Goal: Transaction & Acquisition: Purchase product/service

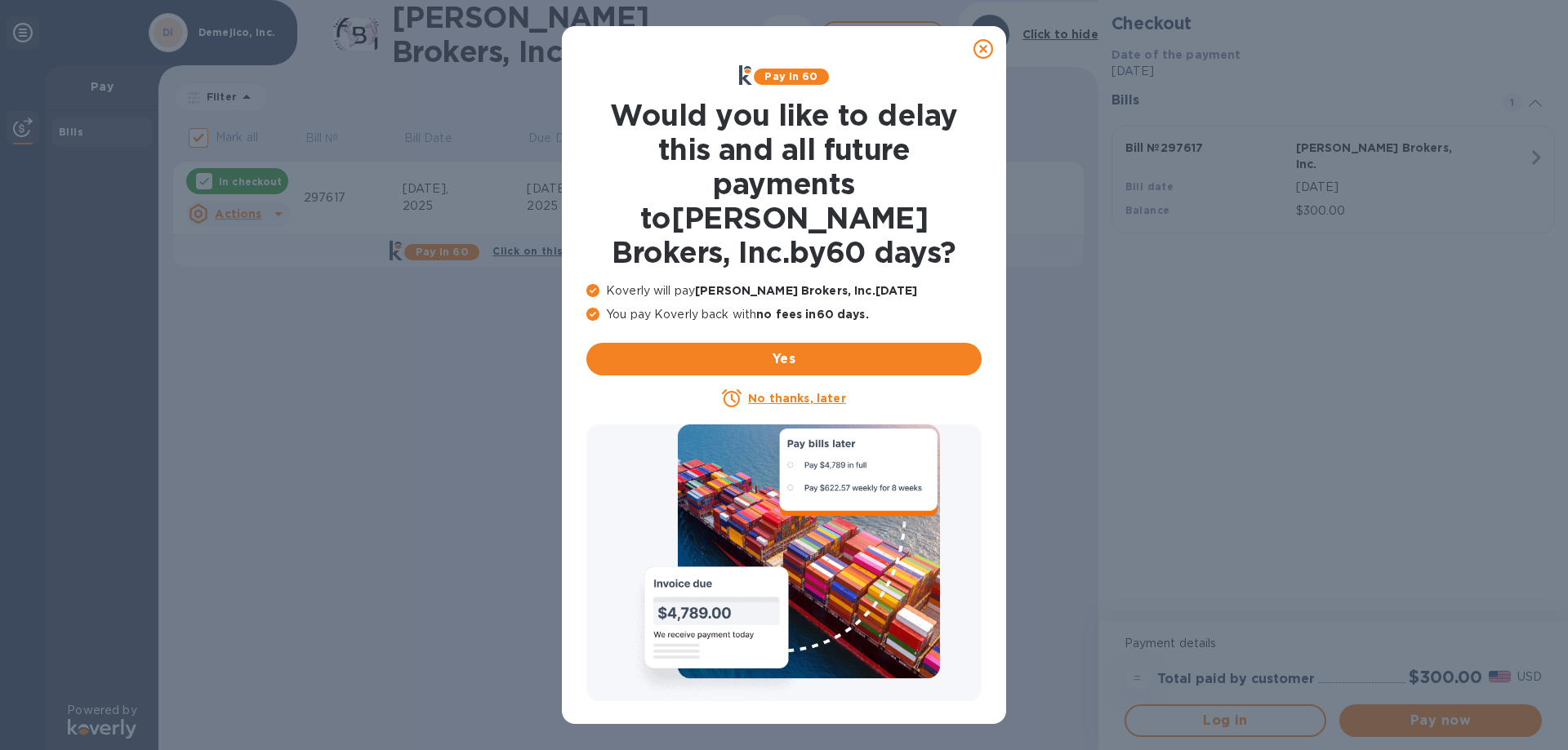
click at [984, 49] on icon at bounding box center [983, 49] width 20 height 20
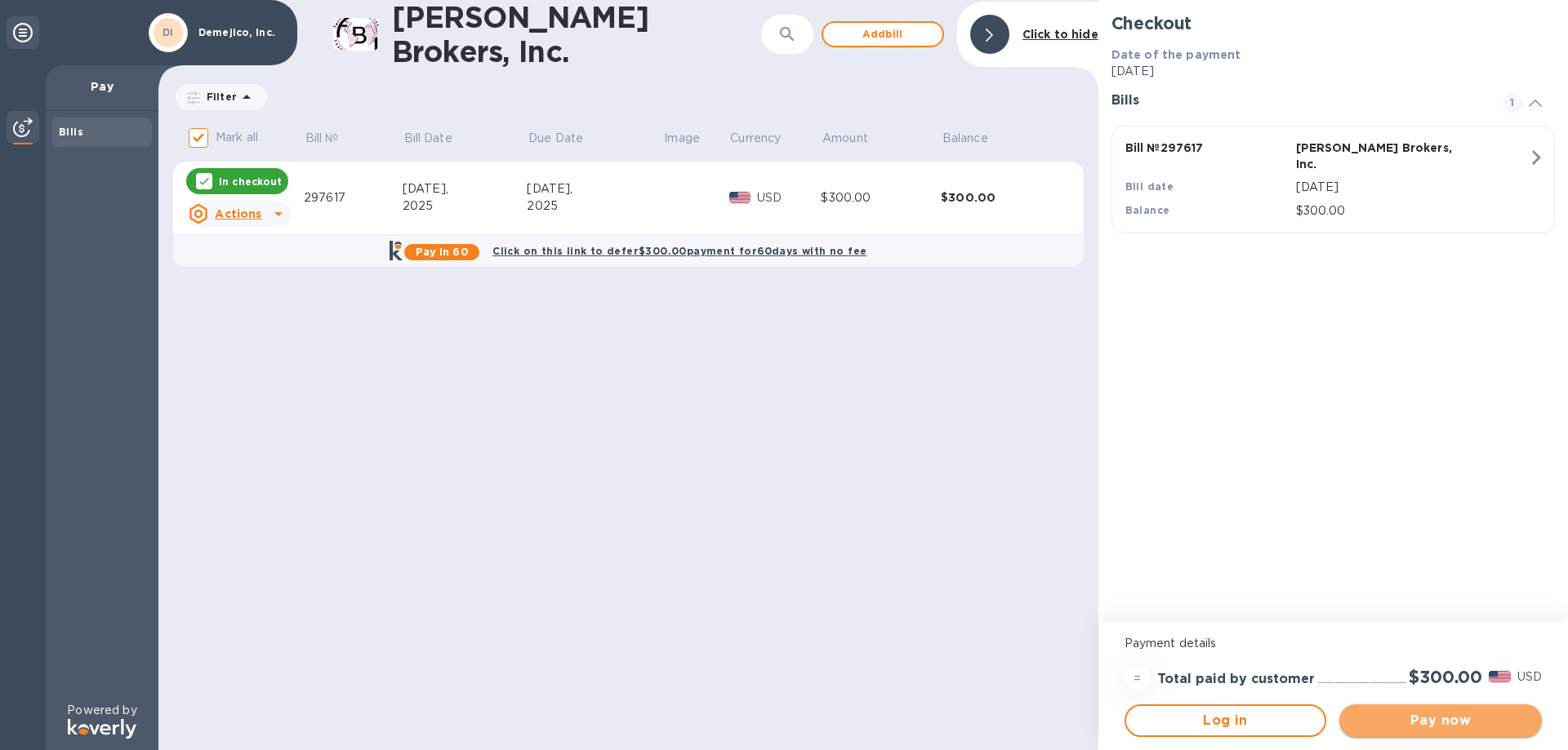
click at [1416, 719] on span "Pay now" at bounding box center [1441, 721] width 176 height 20
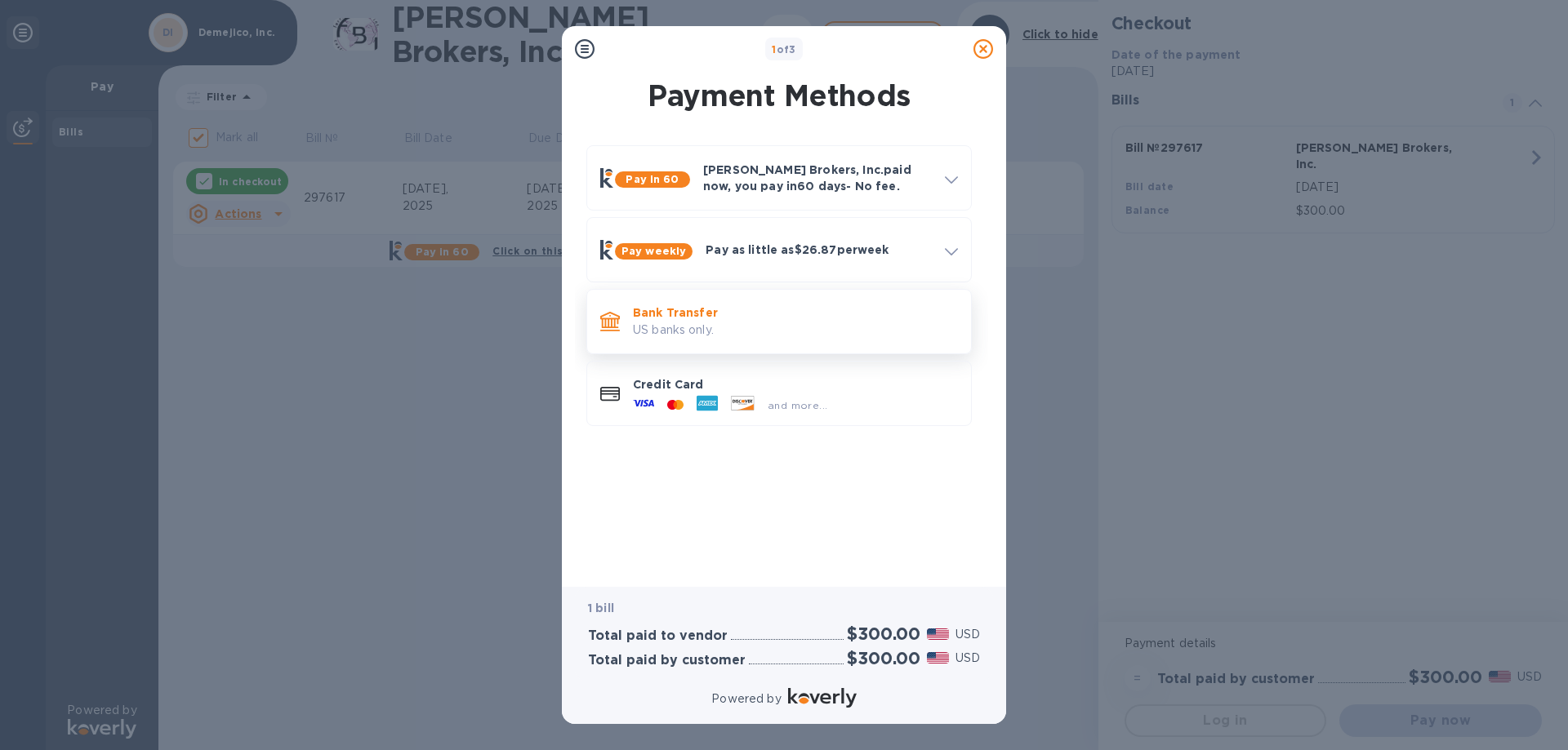
click at [650, 317] on p "Bank Transfer" at bounding box center [795, 312] width 325 height 17
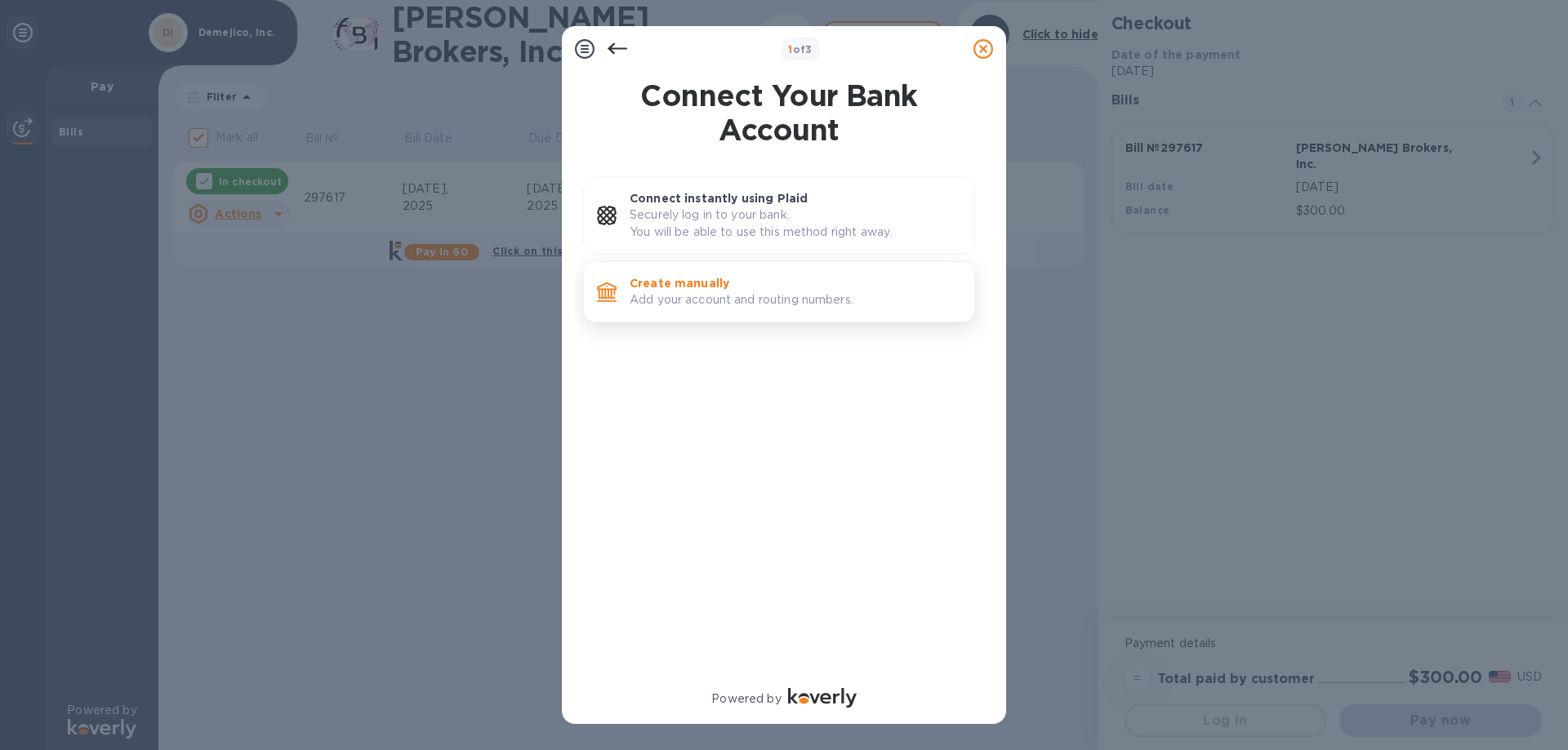
click at [679, 289] on p "Create manually" at bounding box center [795, 283] width 332 height 17
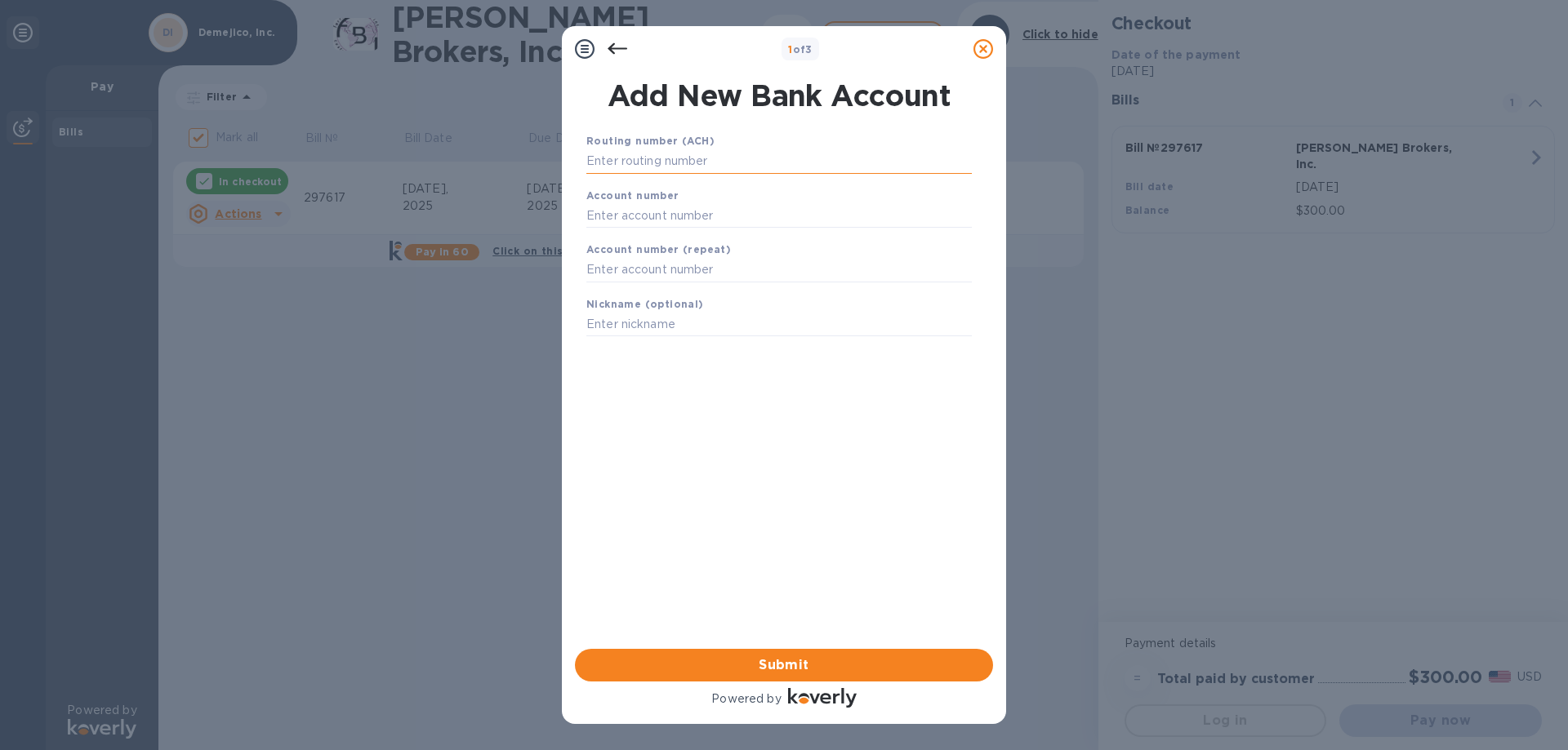
click at [622, 159] on input "text" at bounding box center [779, 161] width 385 height 24
type input "121000358"
type input "667806361"
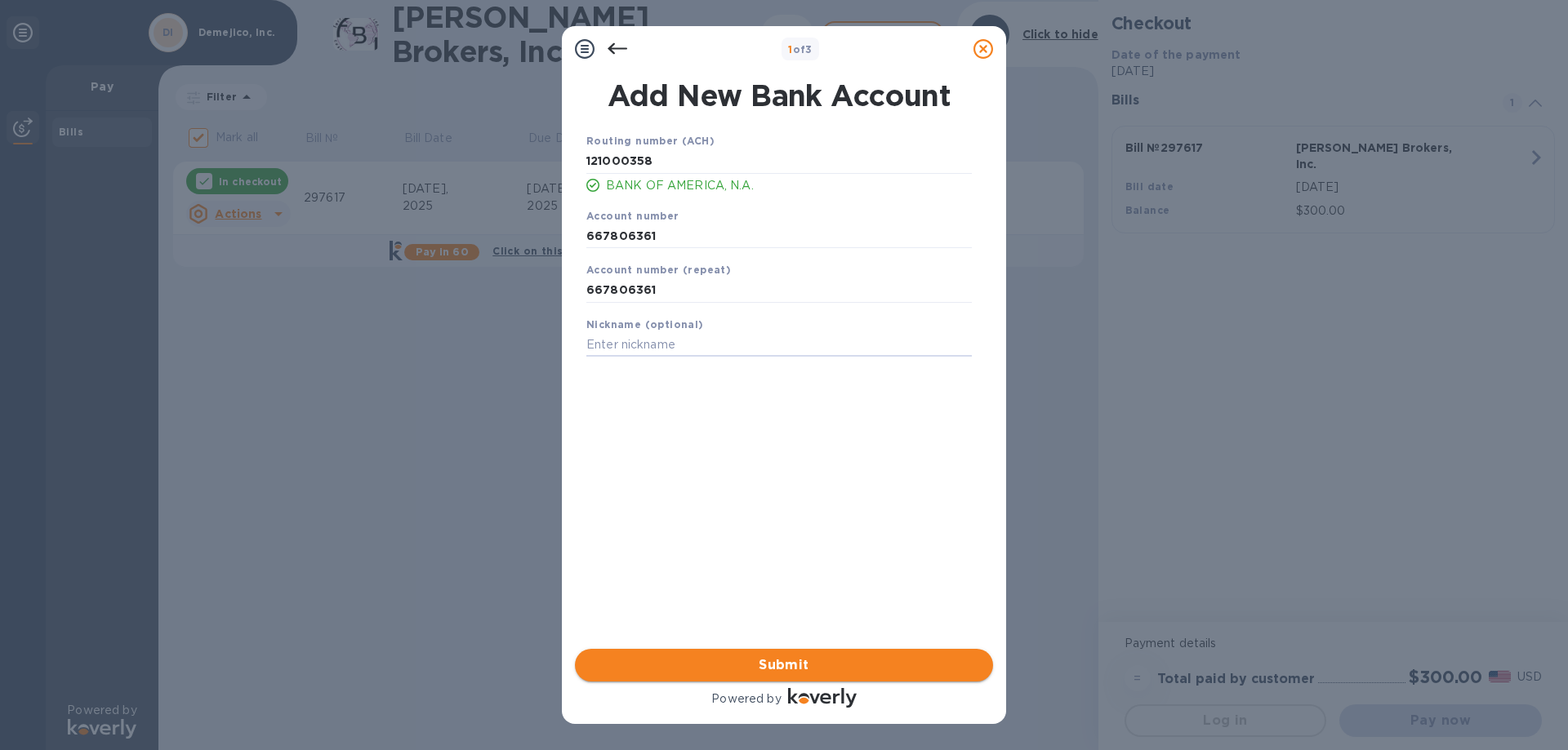
click at [779, 663] on span "Submit" at bounding box center [784, 665] width 392 height 20
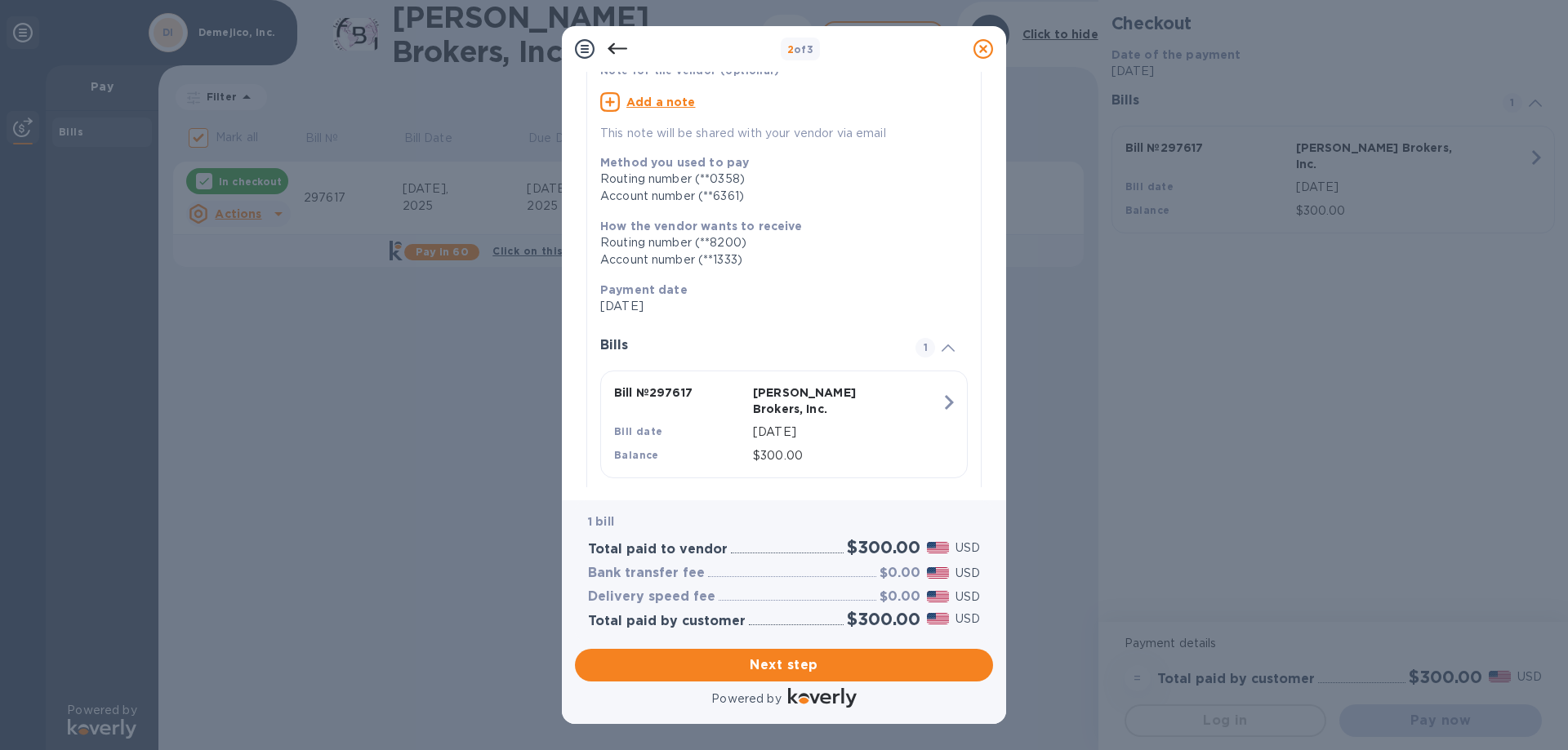
scroll to position [144, 0]
click at [764, 661] on span "Next step" at bounding box center [784, 665] width 392 height 20
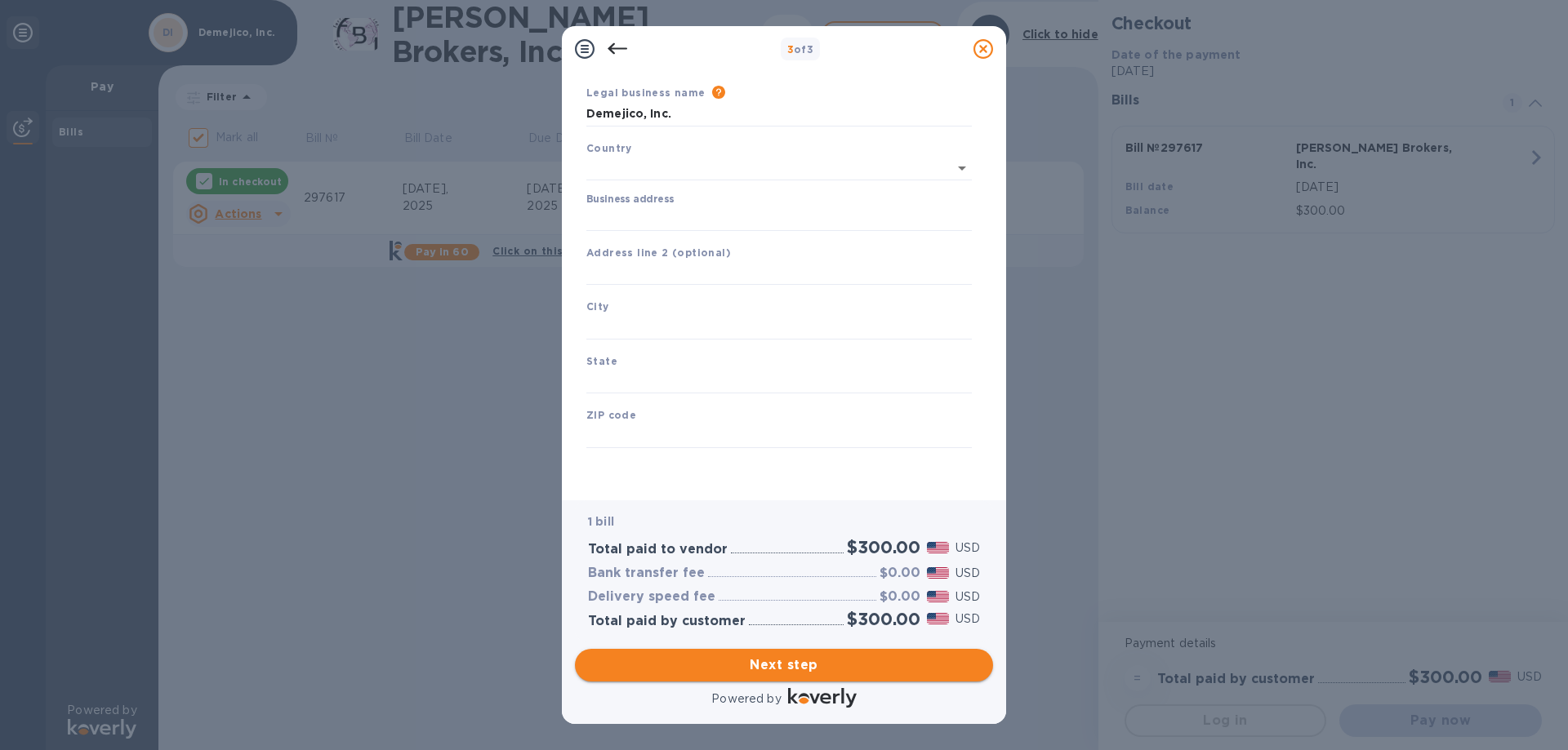
type input "[GEOGRAPHIC_DATA]"
click at [646, 212] on input "Business address" at bounding box center [779, 218] width 385 height 24
drag, startPoint x: 733, startPoint y: 218, endPoint x: 392, endPoint y: 203, distance: 341.3
click at [392, 203] on div "3 of 3 Business Information Legal business name Please provide the legal name t…" at bounding box center [784, 375] width 1568 height 750
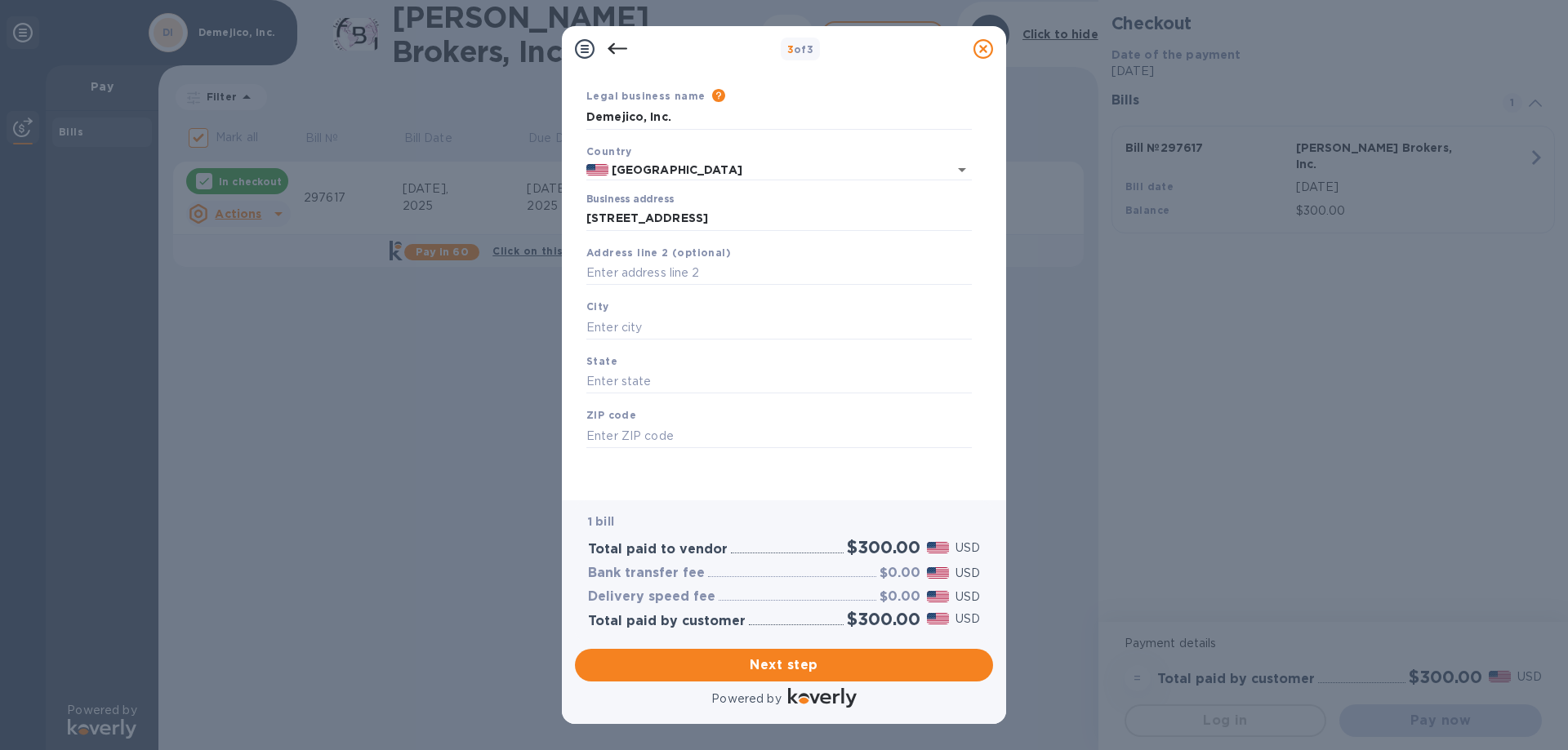
type input "[STREET_ADDRESS]"
type input "Santa Clarita"
type input "CA"
type input "91355"
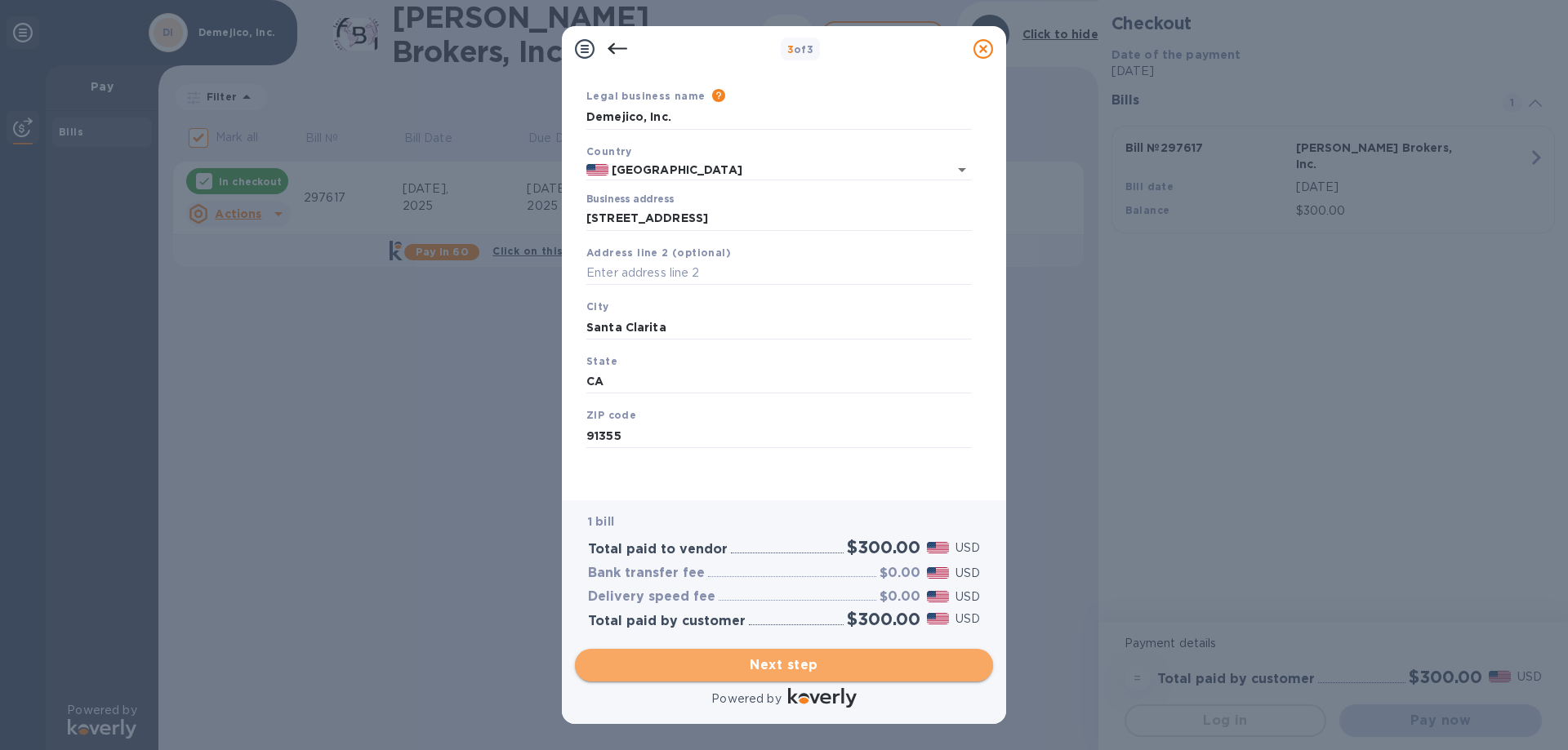
click at [743, 660] on span "Next step" at bounding box center [784, 665] width 392 height 20
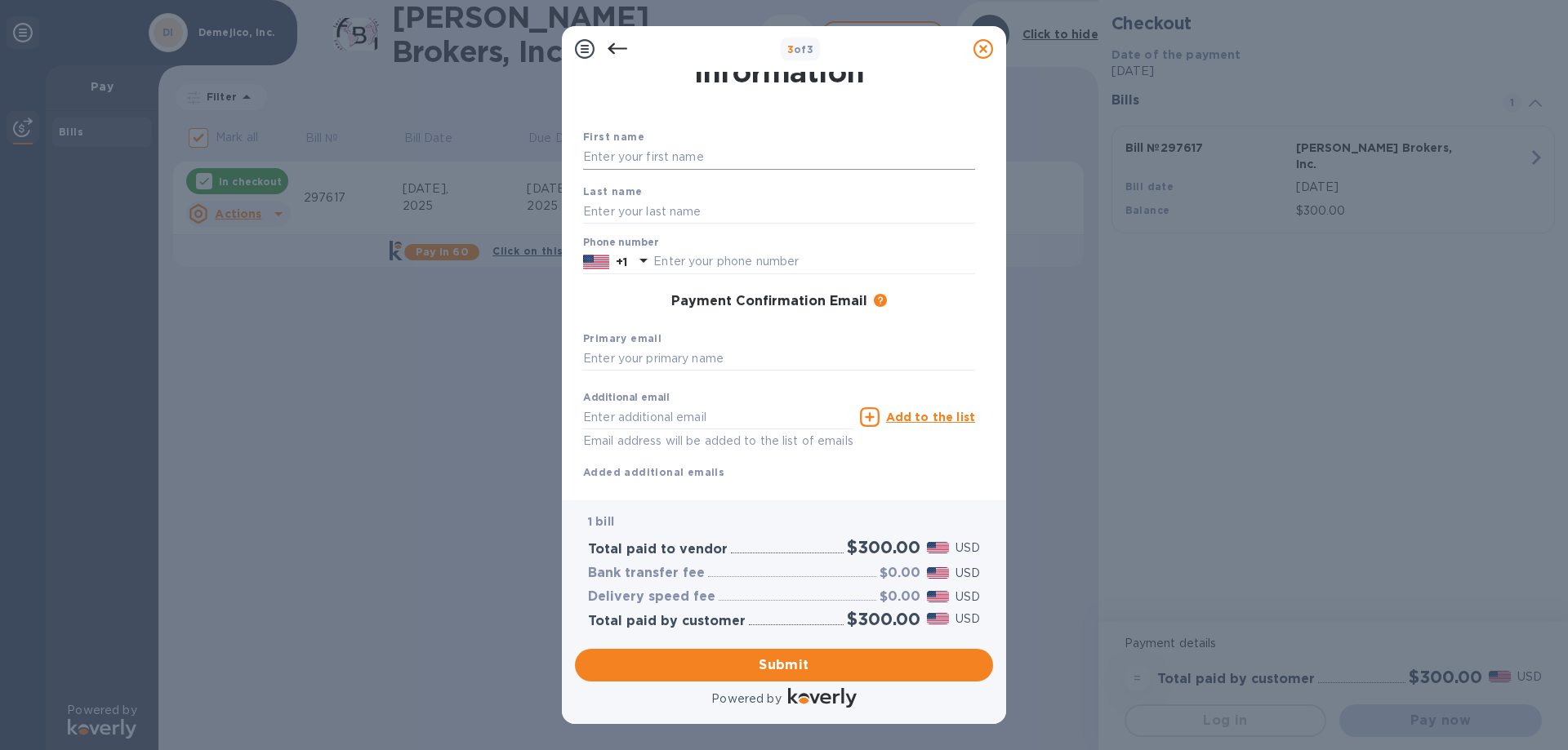
click at [686, 155] on input "text" at bounding box center [779, 157] width 392 height 24
type input "[PERSON_NAME]"
click at [669, 255] on input "text" at bounding box center [814, 261] width 322 height 24
type input "6612579580"
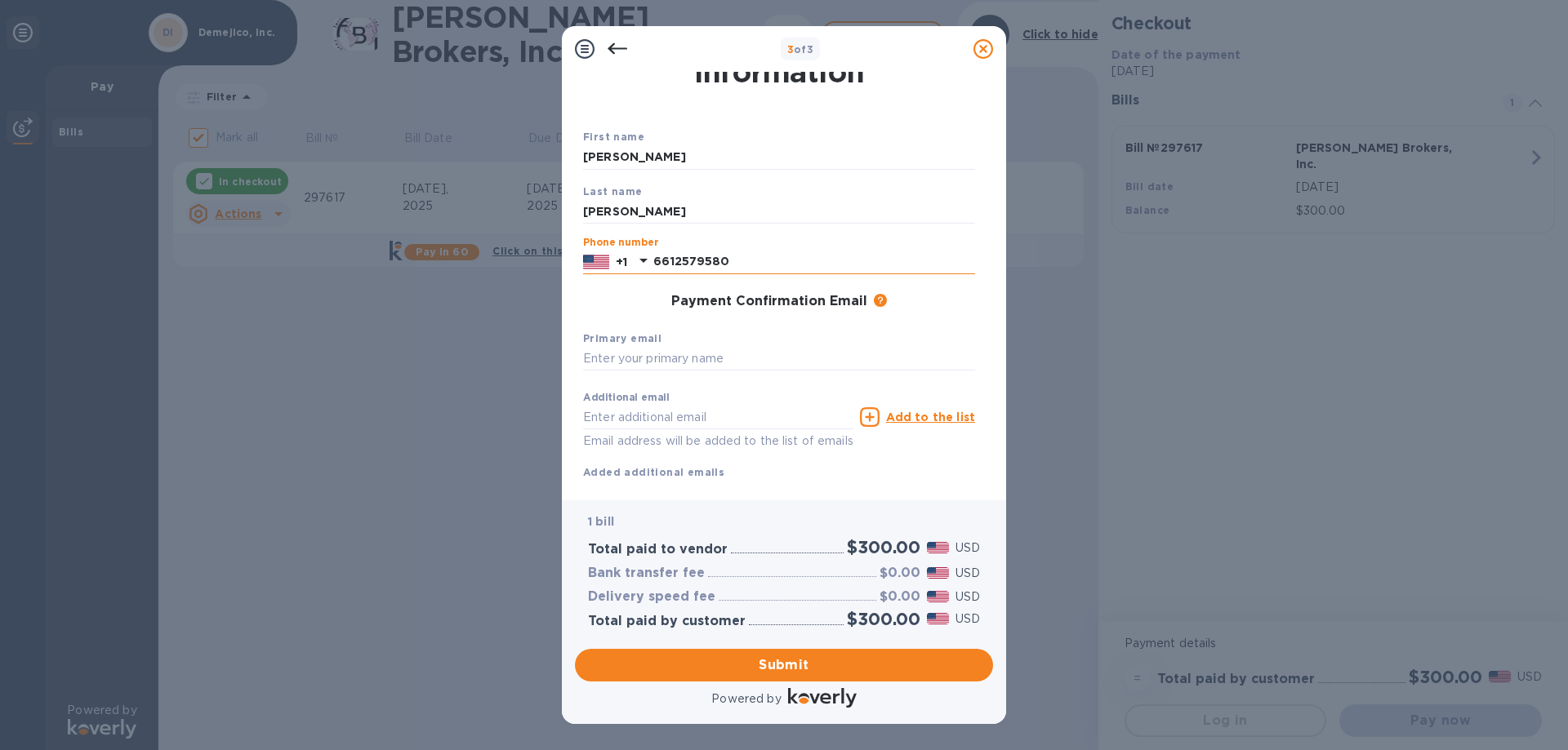
type input "[PERSON_NAME][EMAIL_ADDRESS][DOMAIN_NAME]"
drag, startPoint x: 753, startPoint y: 412, endPoint x: 463, endPoint y: 383, distance: 291.4
click at [463, 383] on div "3 of 3 Payment Contact Information First name [PERSON_NAME] Last name [PERSON_N…" at bounding box center [784, 375] width 1568 height 750
click at [639, 363] on input "text" at bounding box center [779, 359] width 392 height 24
paste input "[PERSON_NAME][EMAIL_ADDRESS][DOMAIN_NAME]"
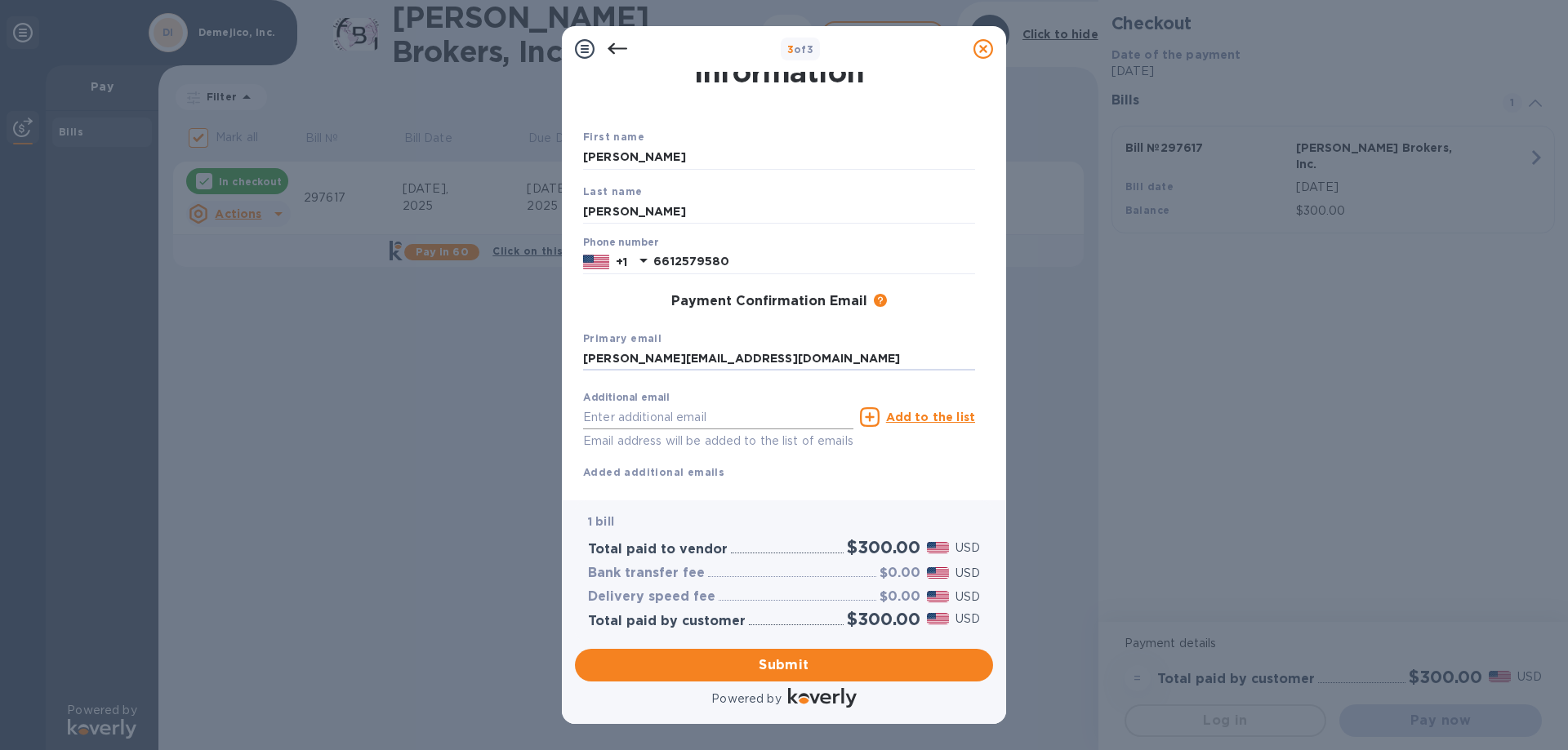
type input "[PERSON_NAME][EMAIL_ADDRESS][DOMAIN_NAME]"
click at [655, 413] on input "text" at bounding box center [718, 417] width 270 height 24
type input "[PERSON_NAME][EMAIL_ADDRESS][DOMAIN_NAME]"
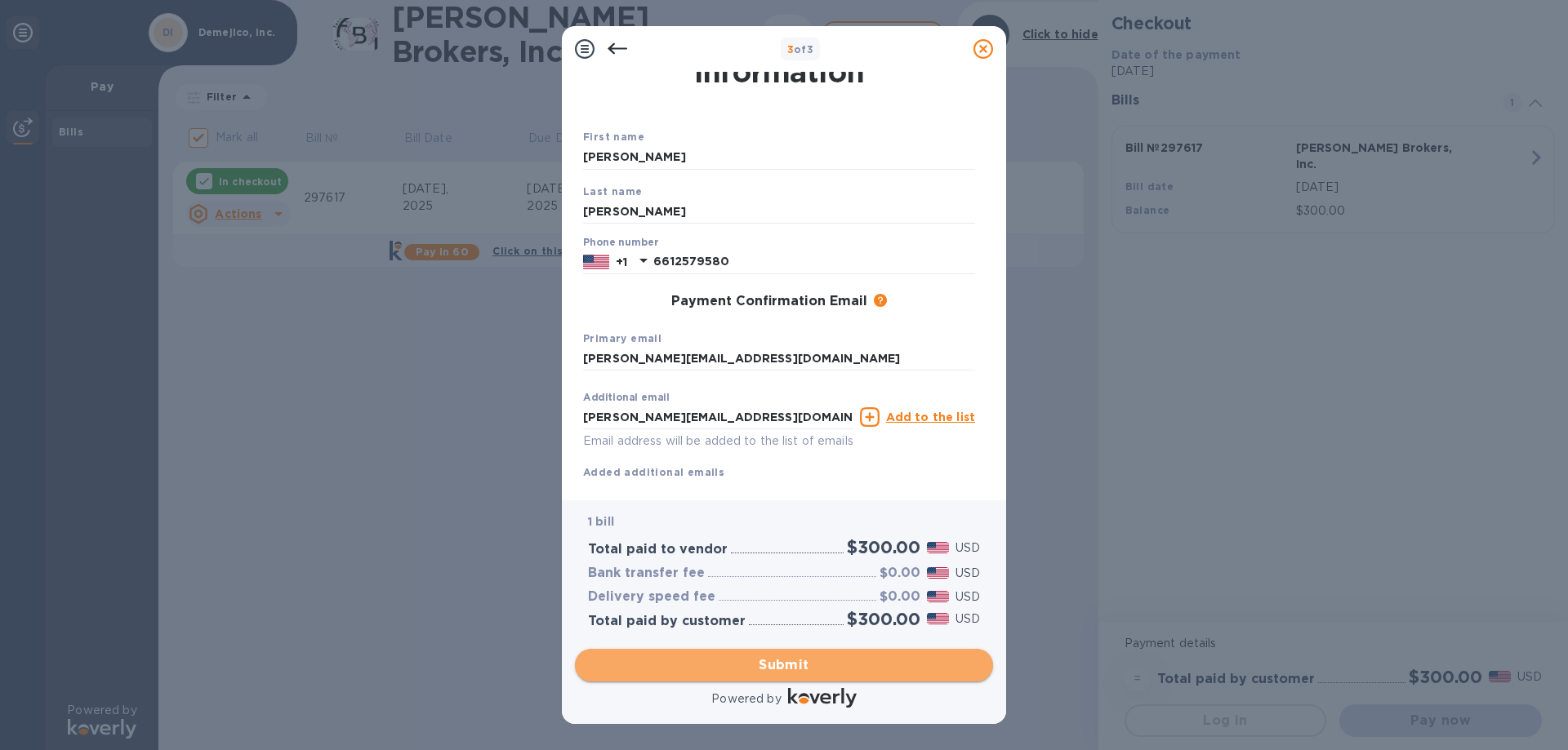
click at [765, 663] on span "Submit" at bounding box center [784, 665] width 392 height 20
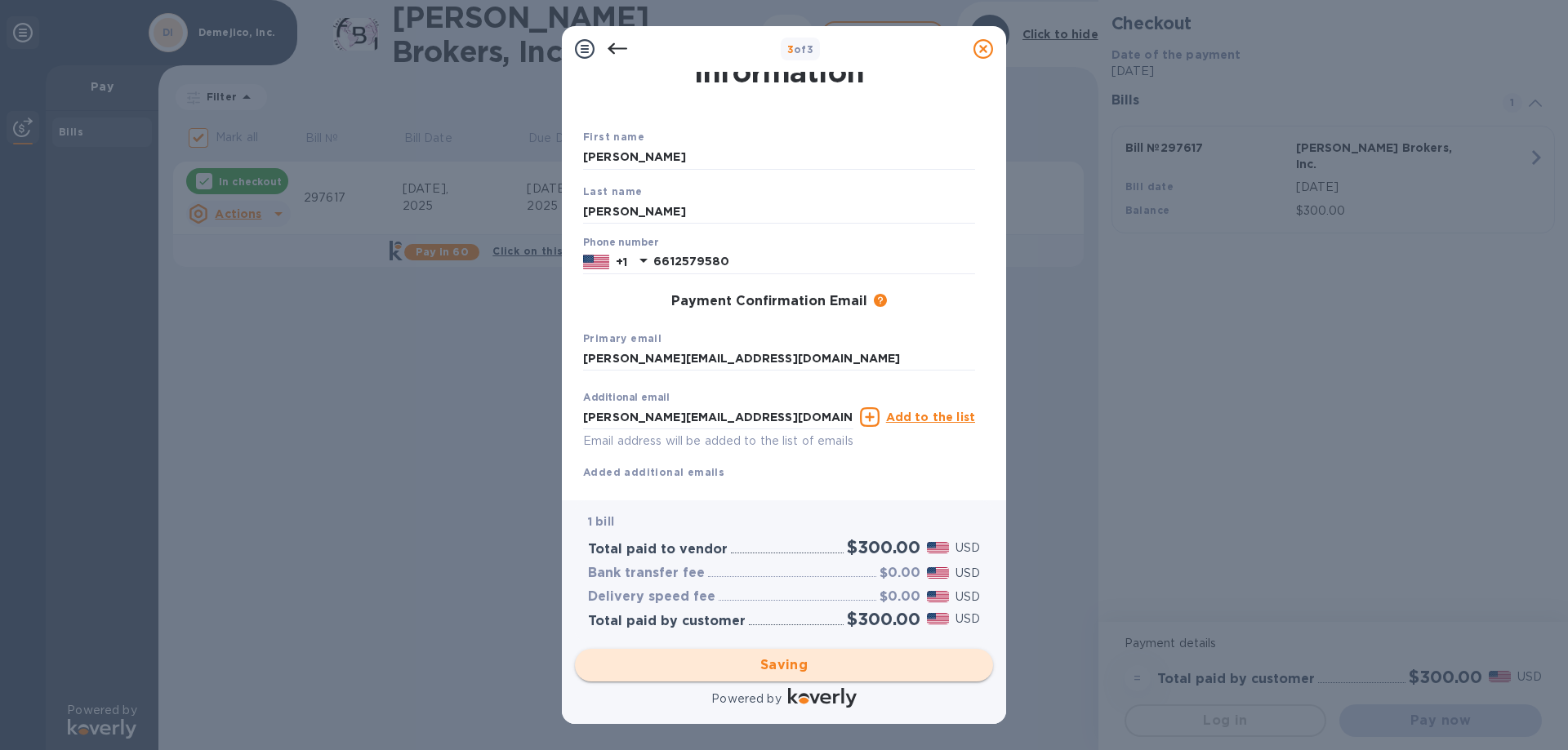
checkbox input "false"
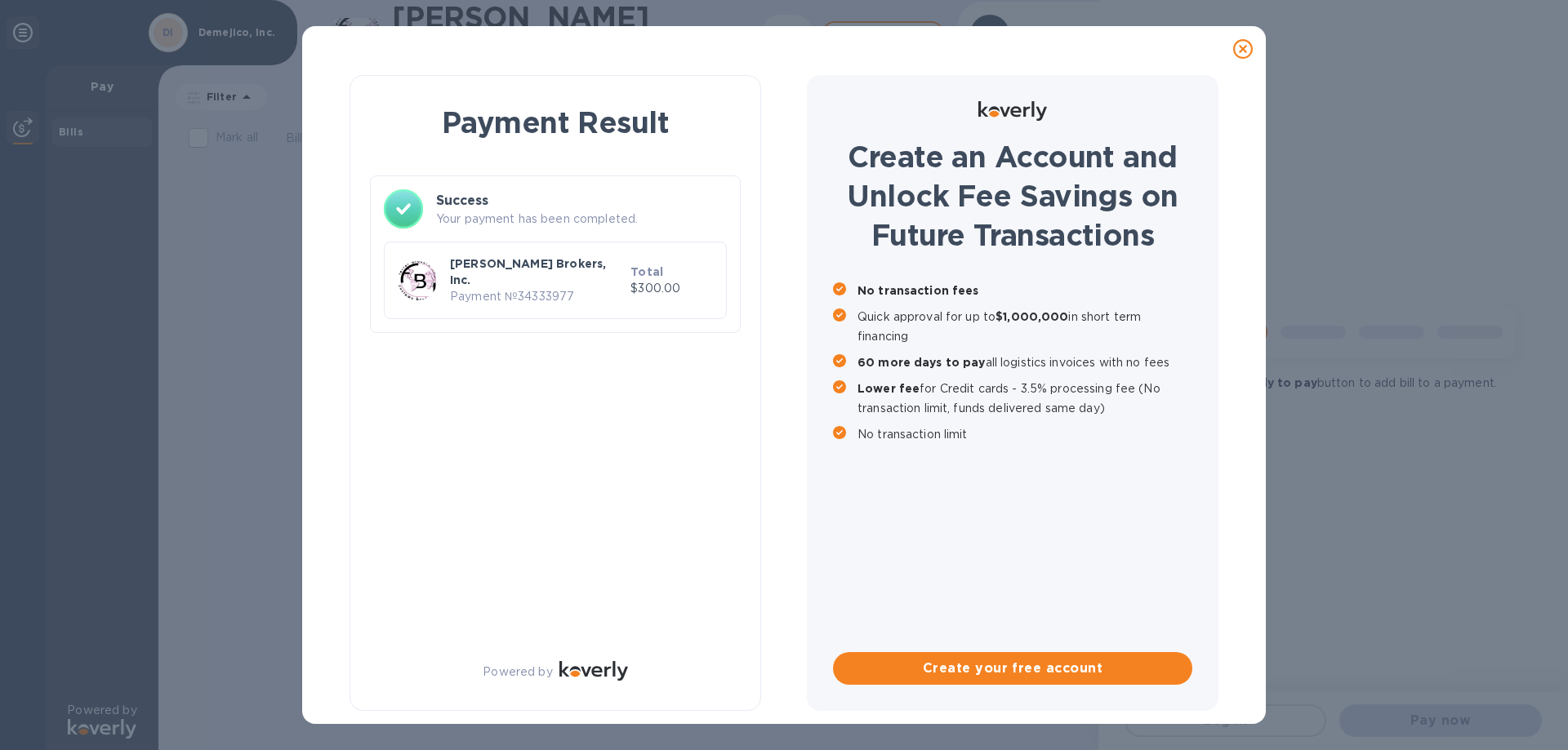
scroll to position [0, 0]
